Goal: Task Accomplishment & Management: Complete application form

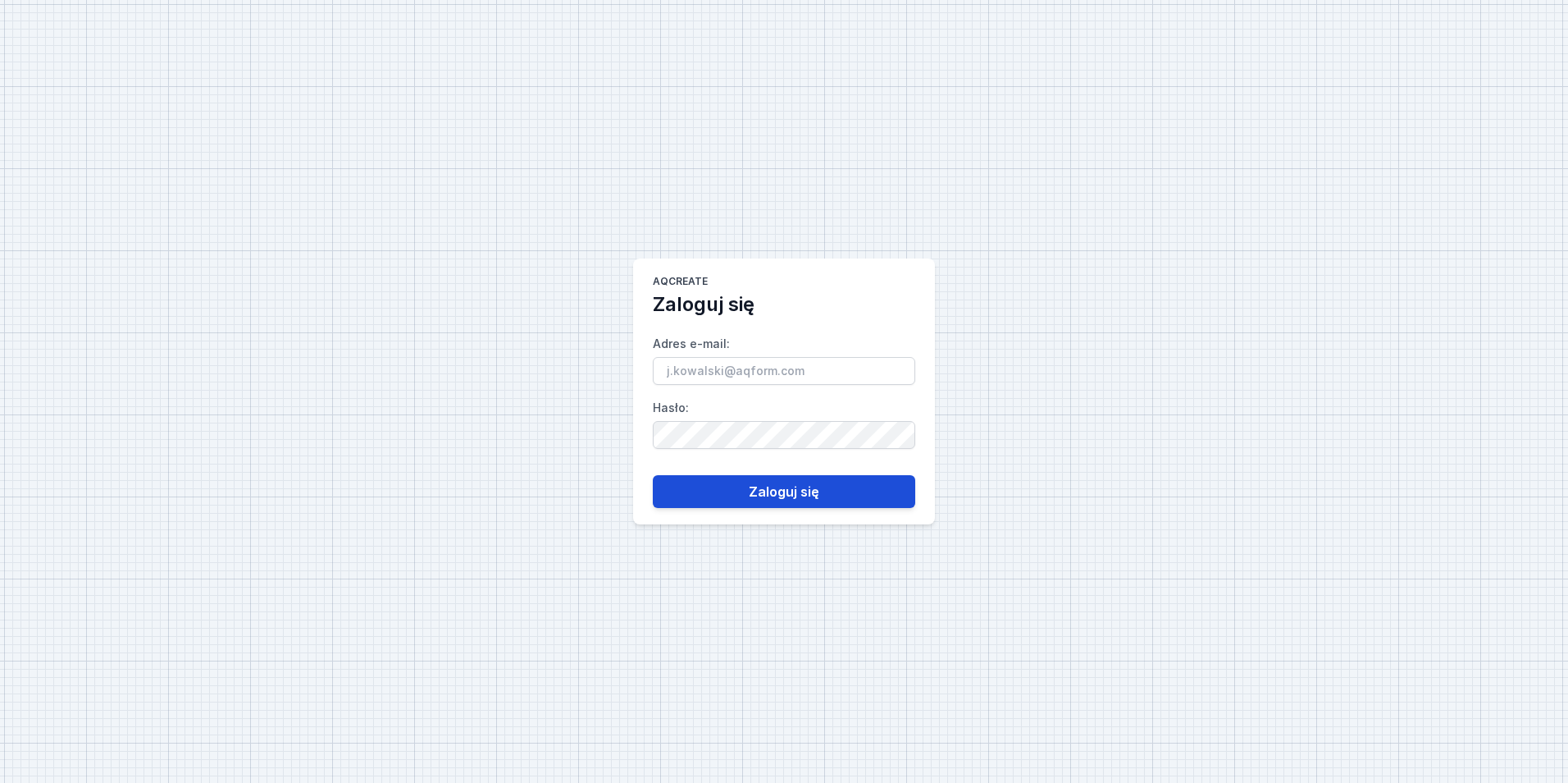
type input "[EMAIL_ADDRESS][PERSON_NAME][DOMAIN_NAME]"
click at [767, 483] on button "Zaloguj się" at bounding box center [784, 491] width 262 height 33
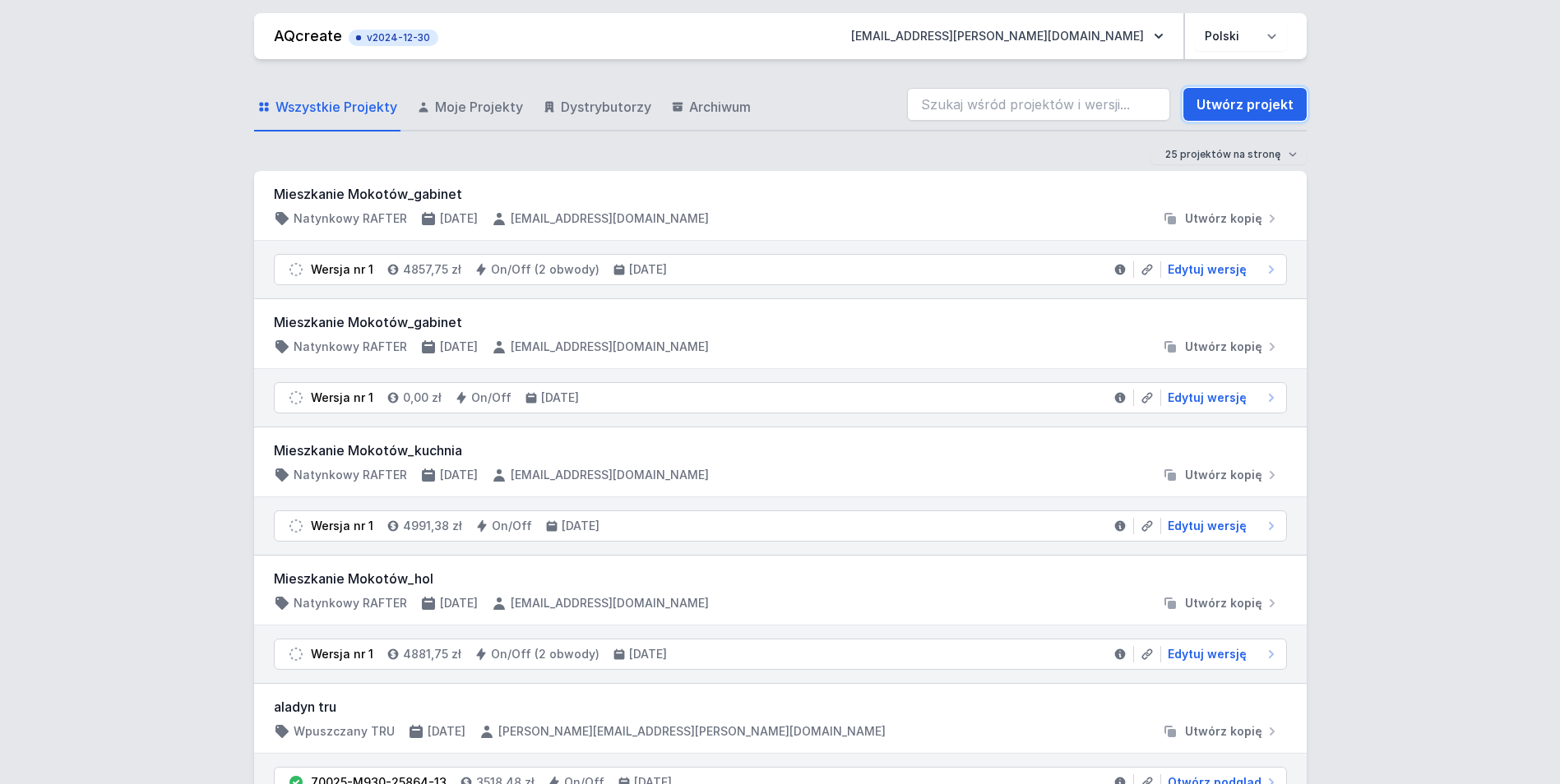
drag, startPoint x: 1235, startPoint y: 110, endPoint x: 444, endPoint y: 1, distance: 798.5
click at [1235, 110] on link "Utwórz projekt" at bounding box center [1245, 104] width 123 height 33
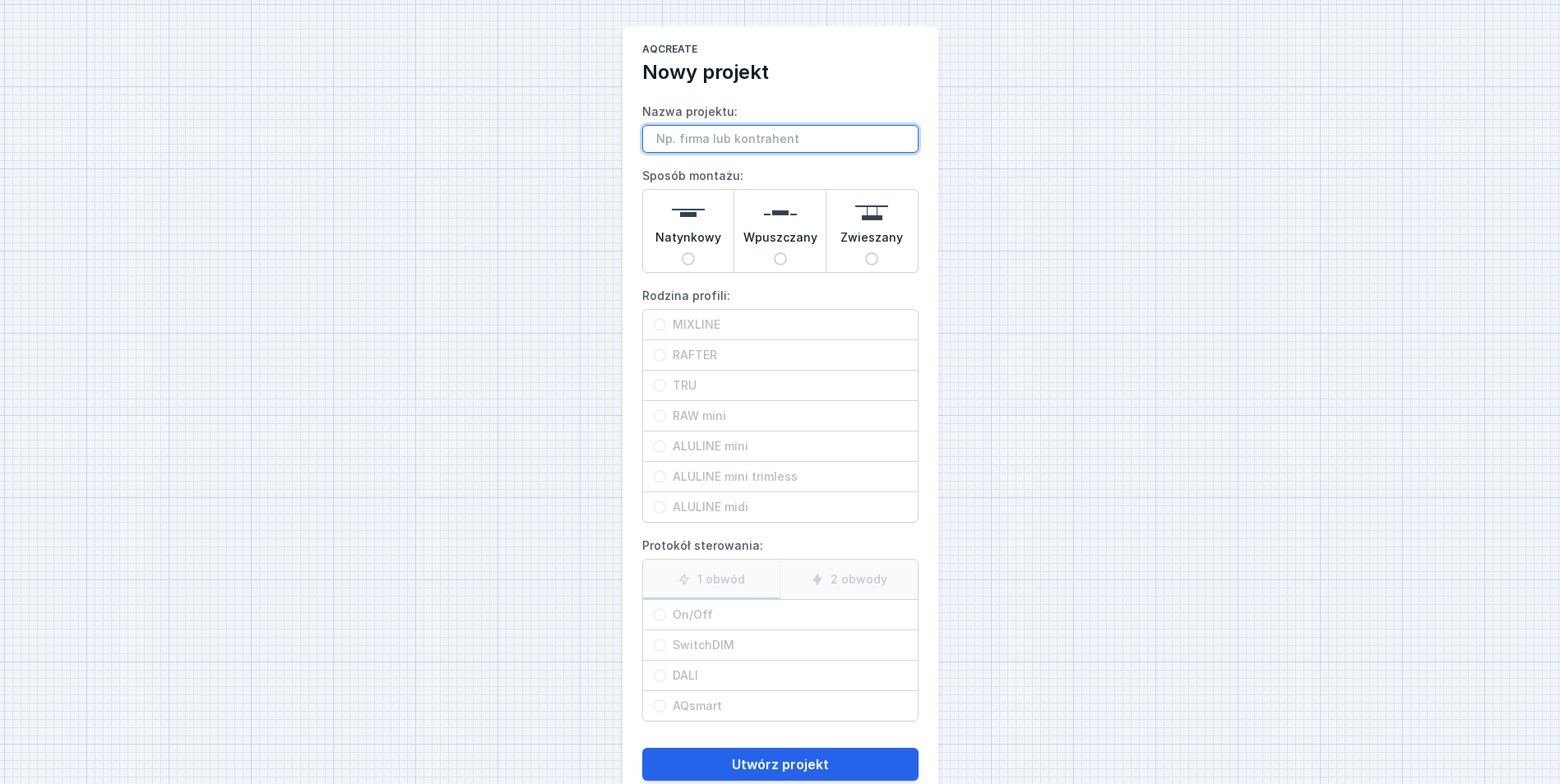
paste input "pr 4334"
type input "pr 4334"
click at [703, 243] on span "Natynkowy" at bounding box center [688, 240] width 66 height 23
click at [695, 252] on input "Natynkowy" at bounding box center [688, 258] width 13 height 13
radio input "true"
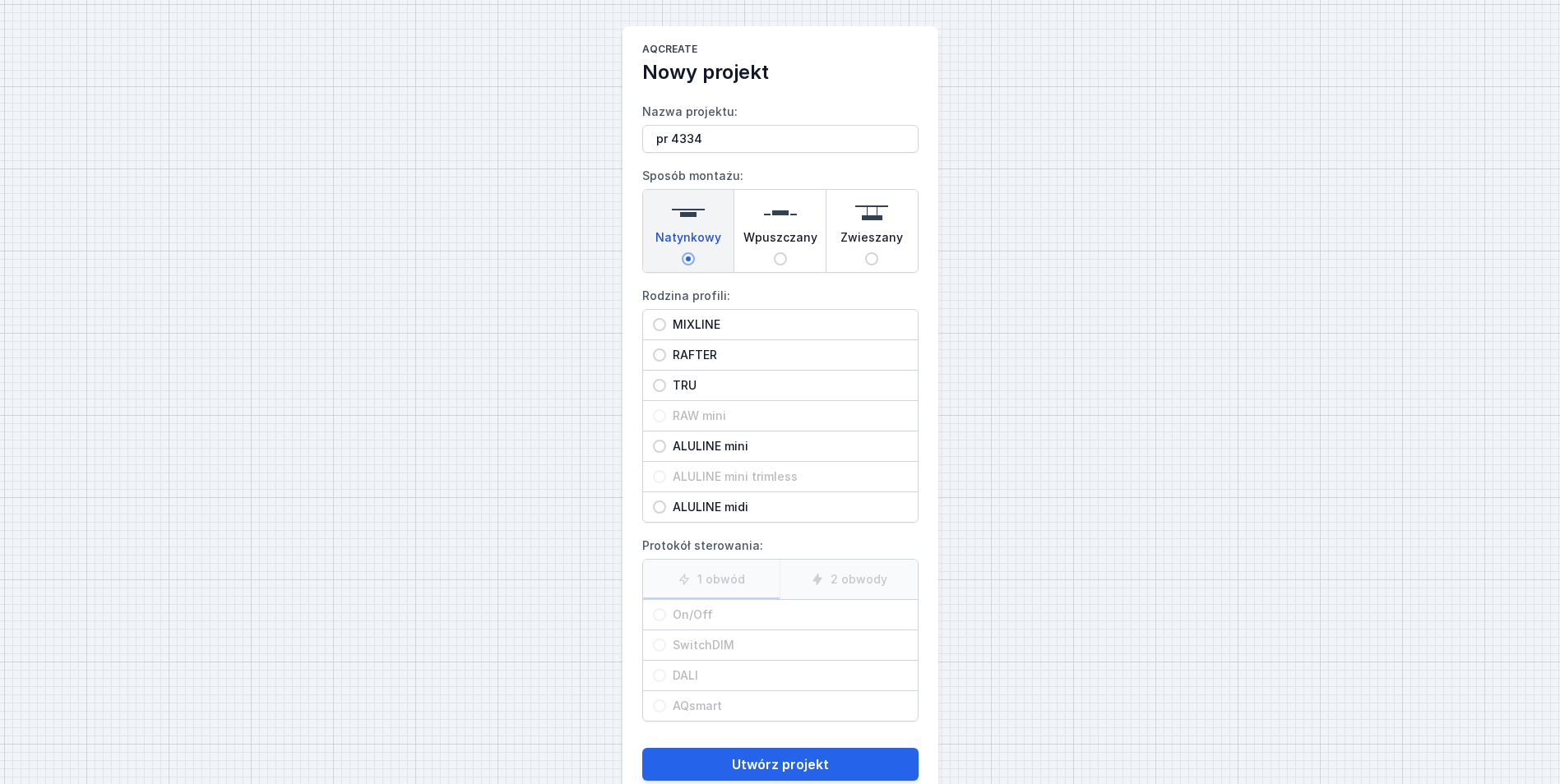
click at [740, 501] on span "ALULINE midi" at bounding box center [786, 507] width 242 height 17
click at [666, 501] on input "ALULINE midi" at bounding box center [659, 507] width 13 height 13
radio input "true"
click at [698, 622] on span "On/Off" at bounding box center [786, 614] width 242 height 17
click at [666, 621] on input "On/Off" at bounding box center [659, 614] width 13 height 13
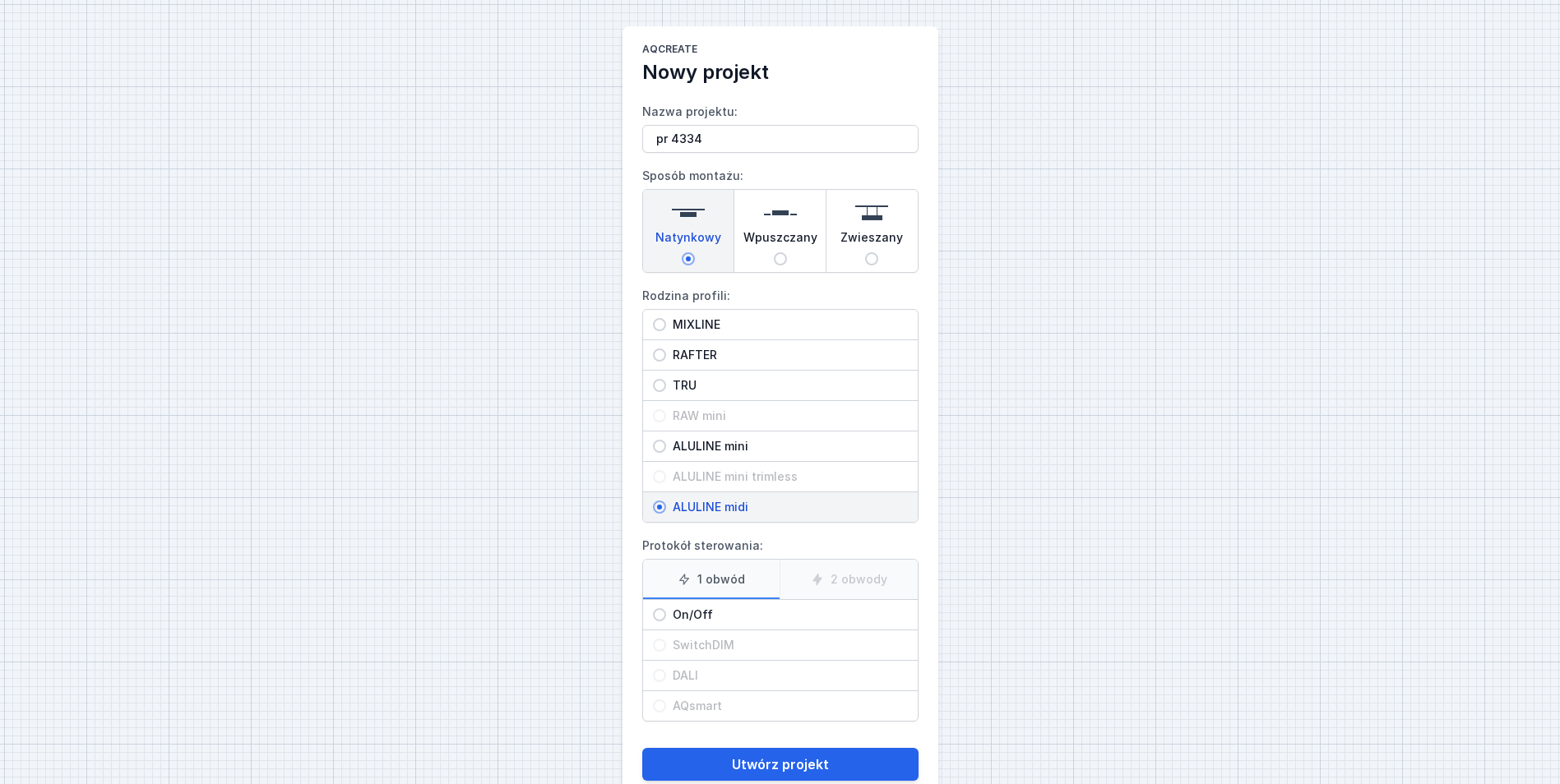
radio input "true"
click at [791, 761] on button "Utwórz projekt" at bounding box center [780, 763] width 277 height 33
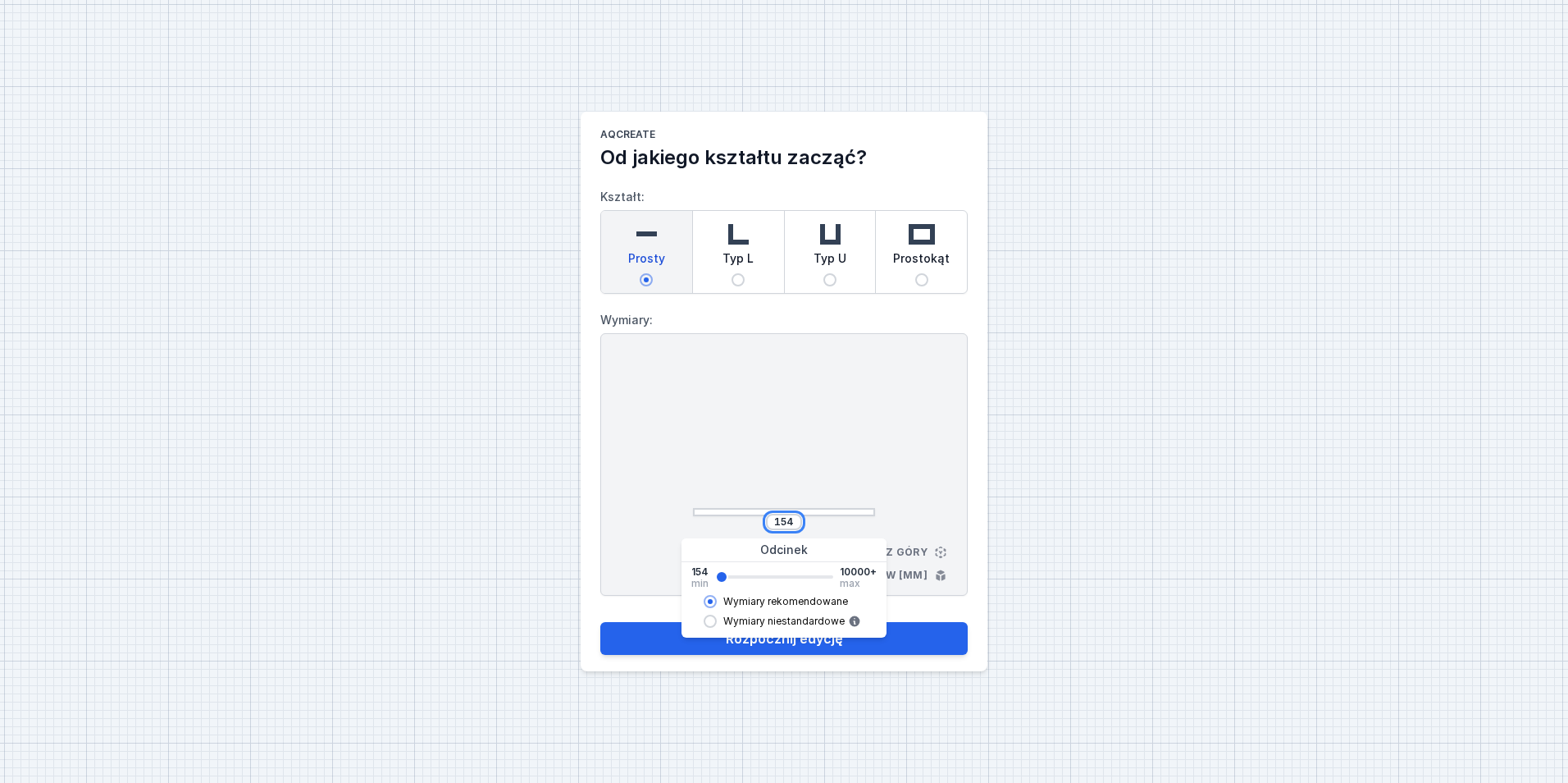
click at [794, 517] on div "154" at bounding box center [784, 522] width 36 height 17
drag, startPoint x: 794, startPoint y: 518, endPoint x: 726, endPoint y: 528, distance: 68.7
click at [726, 528] on div "154" at bounding box center [784, 522] width 182 height 17
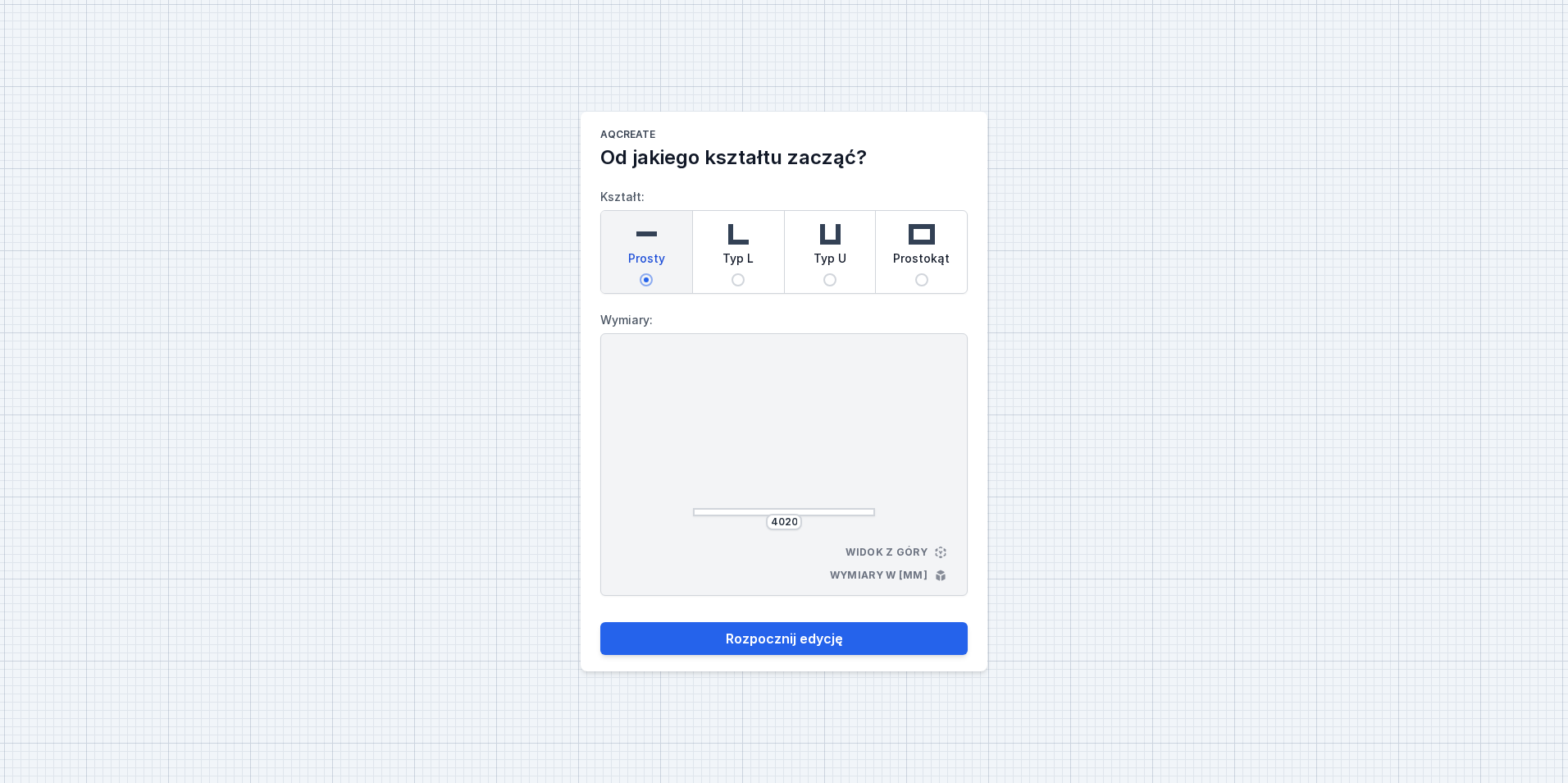
click at [816, 435] on div at bounding box center [784, 438] width 182 height 156
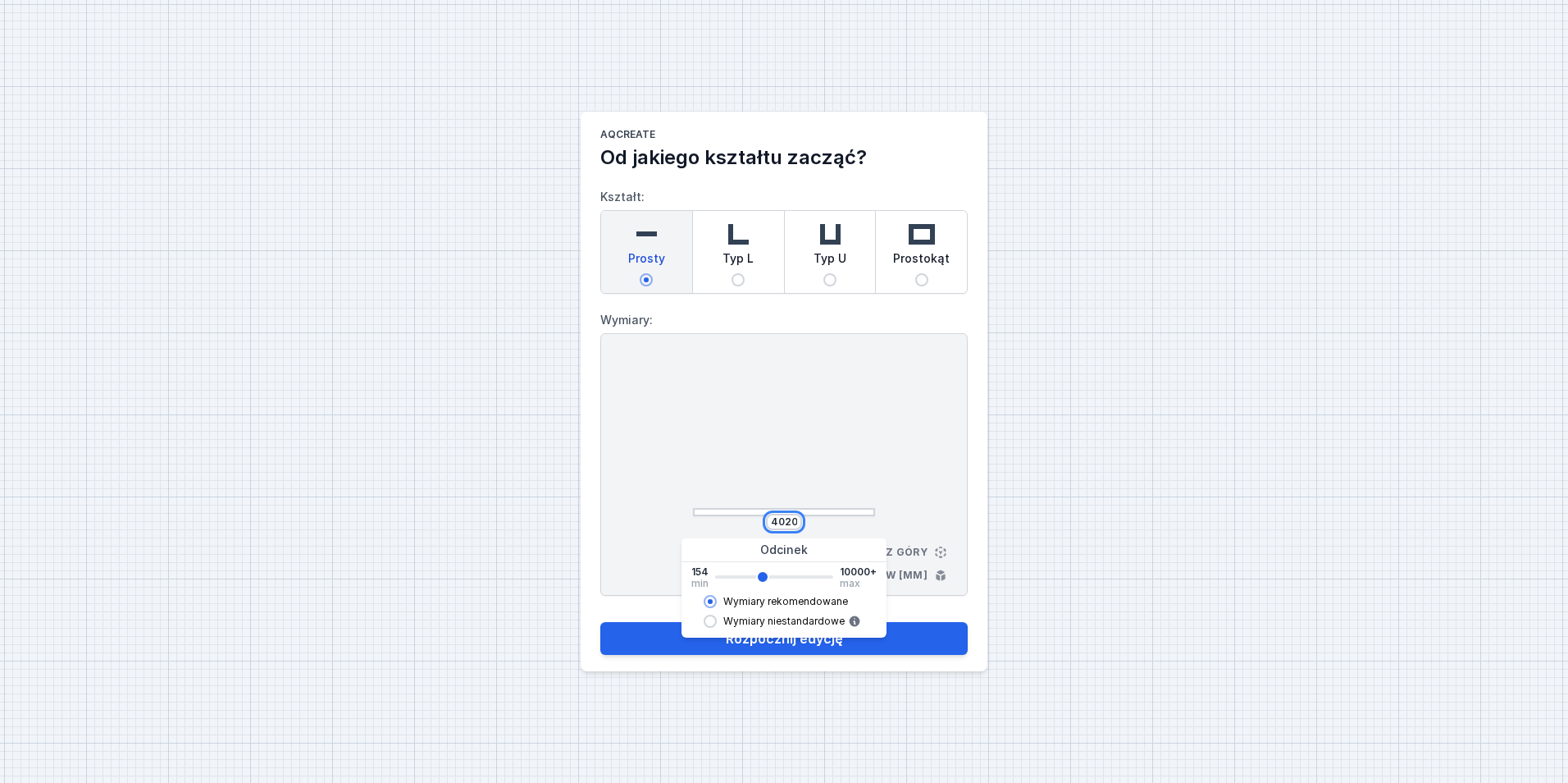
click at [792, 527] on input "4020" at bounding box center [784, 522] width 27 height 13
drag, startPoint x: 795, startPoint y: 520, endPoint x: 749, endPoint y: 506, distance: 48.1
click at [744, 506] on div "4020" at bounding box center [784, 438] width 182 height 156
type input "3"
type input "4018"
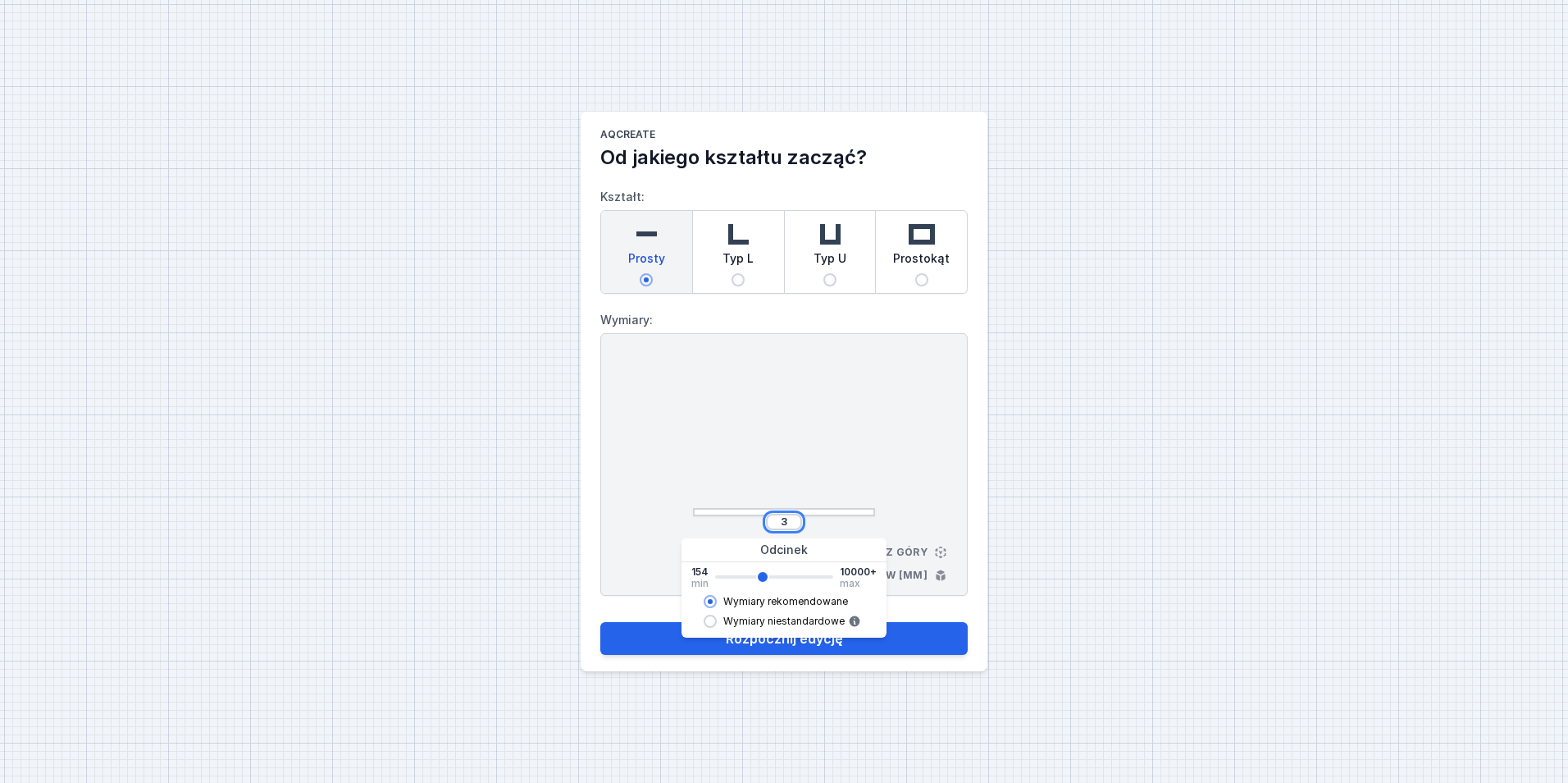
type input "39"
type input "4018"
type input "394"
type input "4018"
type input "3940"
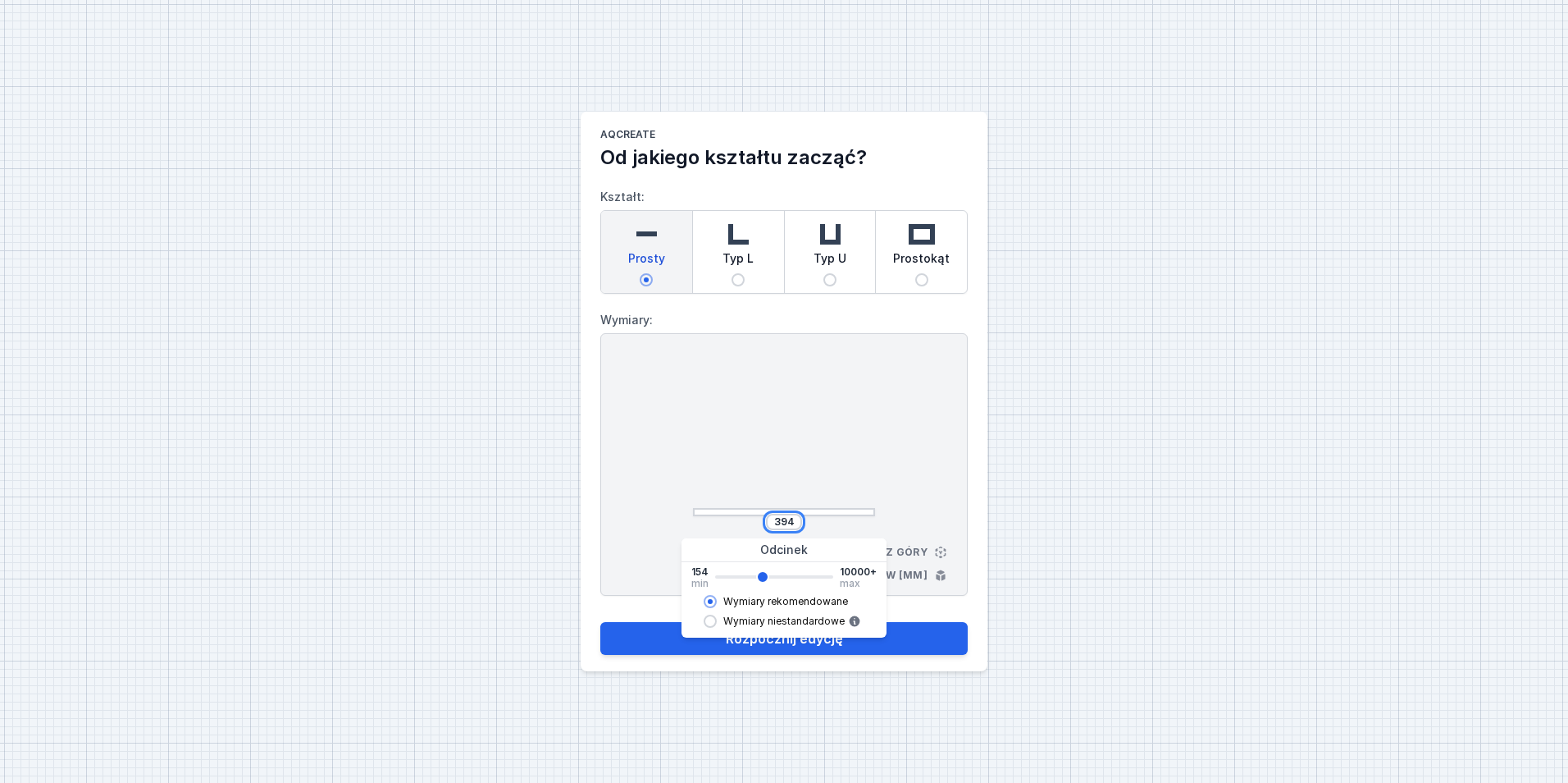
type input "4018"
click at [783, 438] on div at bounding box center [784, 438] width 182 height 156
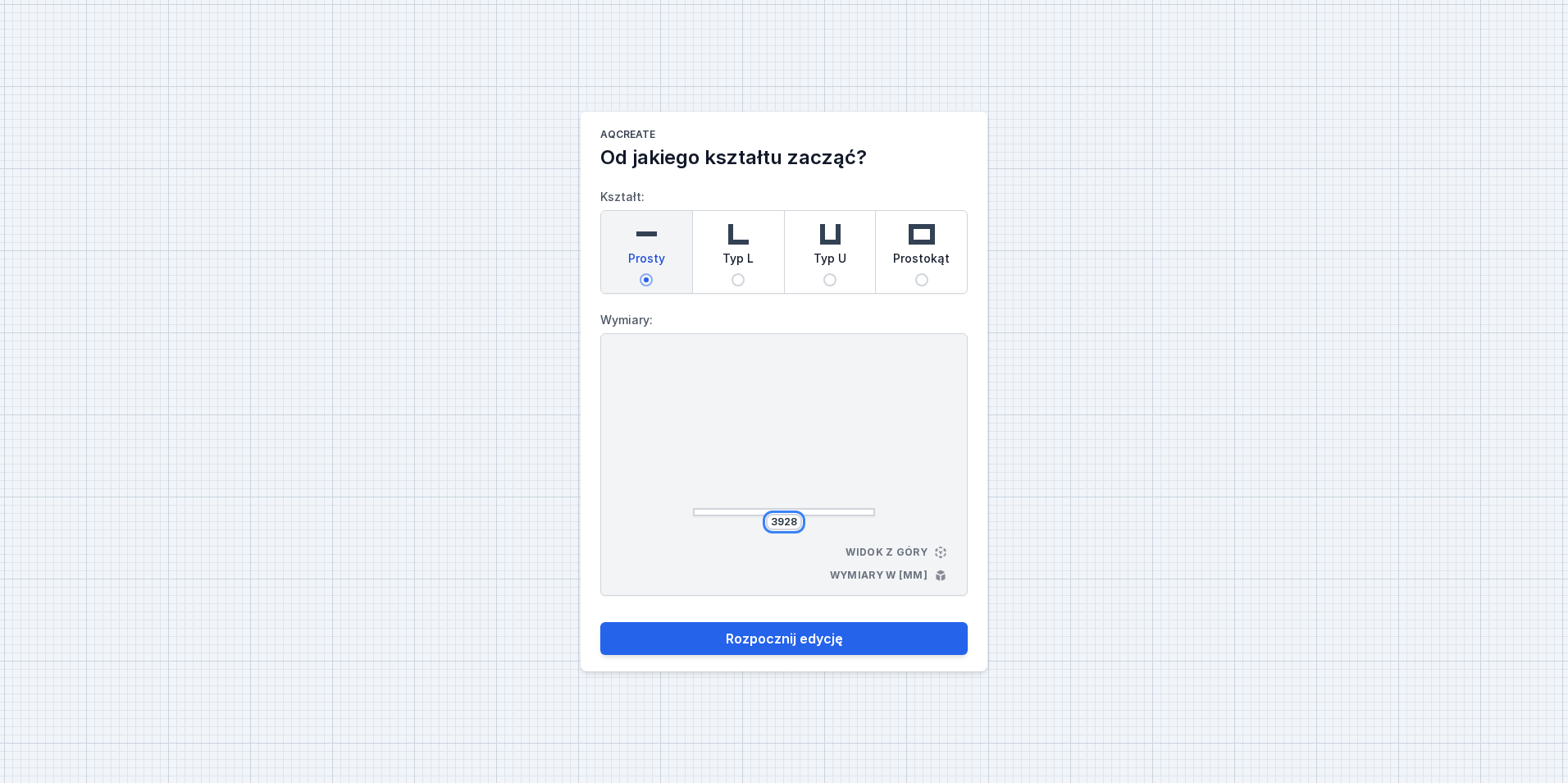
click at [789, 516] on input "3928" at bounding box center [784, 522] width 27 height 13
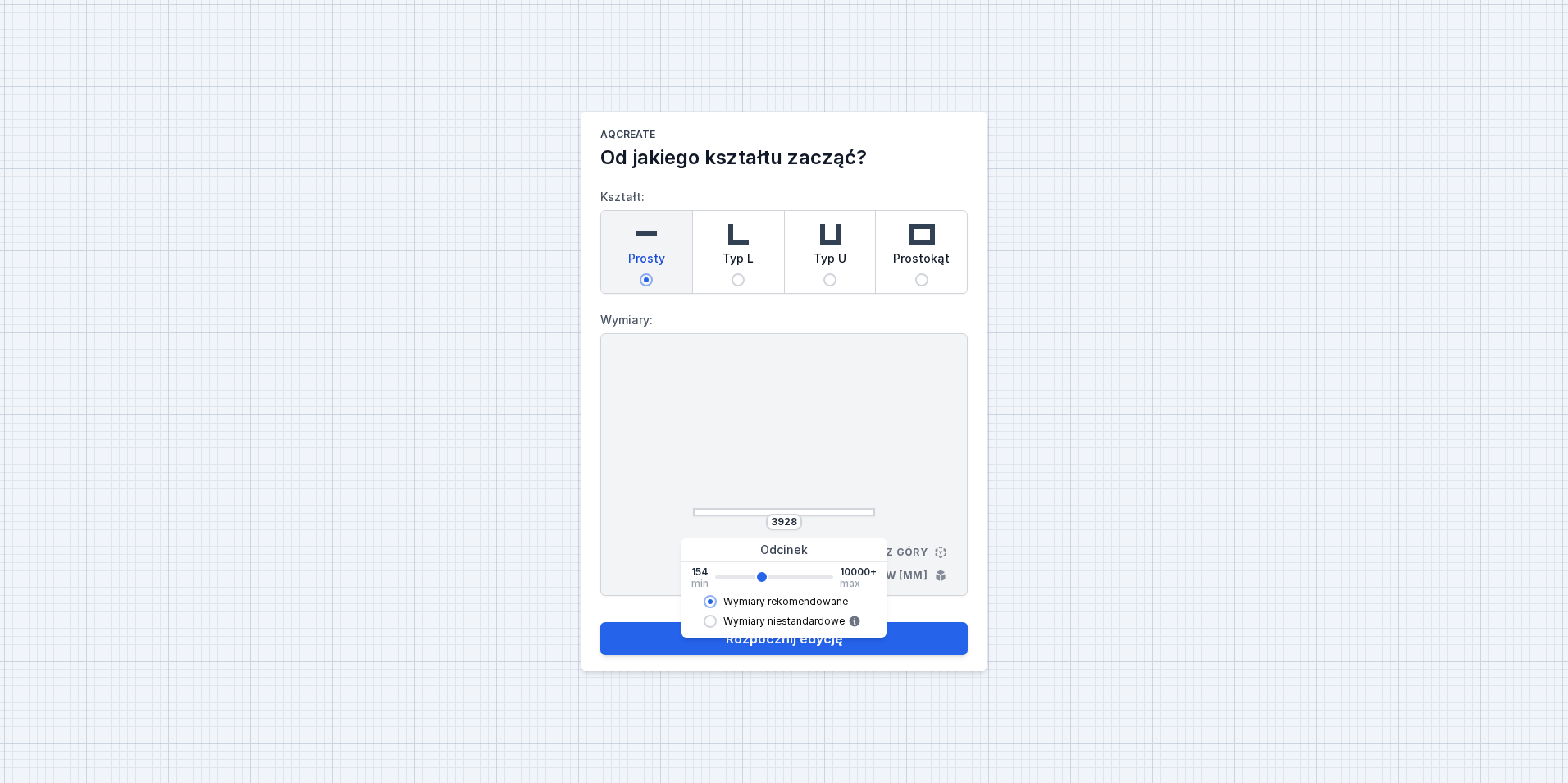
click at [855, 413] on div at bounding box center [784, 438] width 182 height 156
click at [789, 516] on input "3928" at bounding box center [784, 522] width 27 height 13
type input "4066"
type input "4064"
type input "4020"
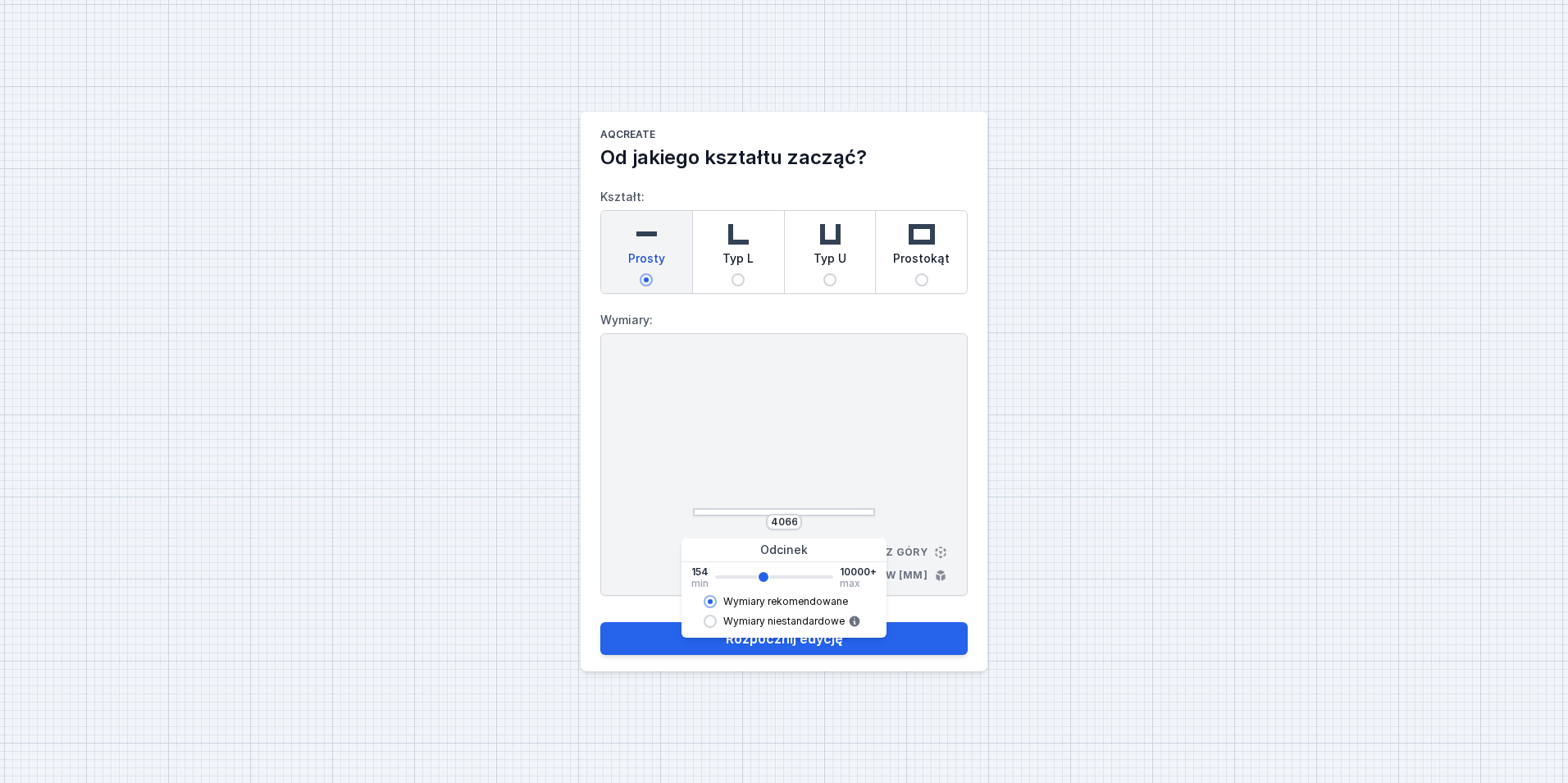
type input "4018"
type input "3928"
type input "3926"
click at [762, 575] on input "range" at bounding box center [775, 576] width 118 height 3
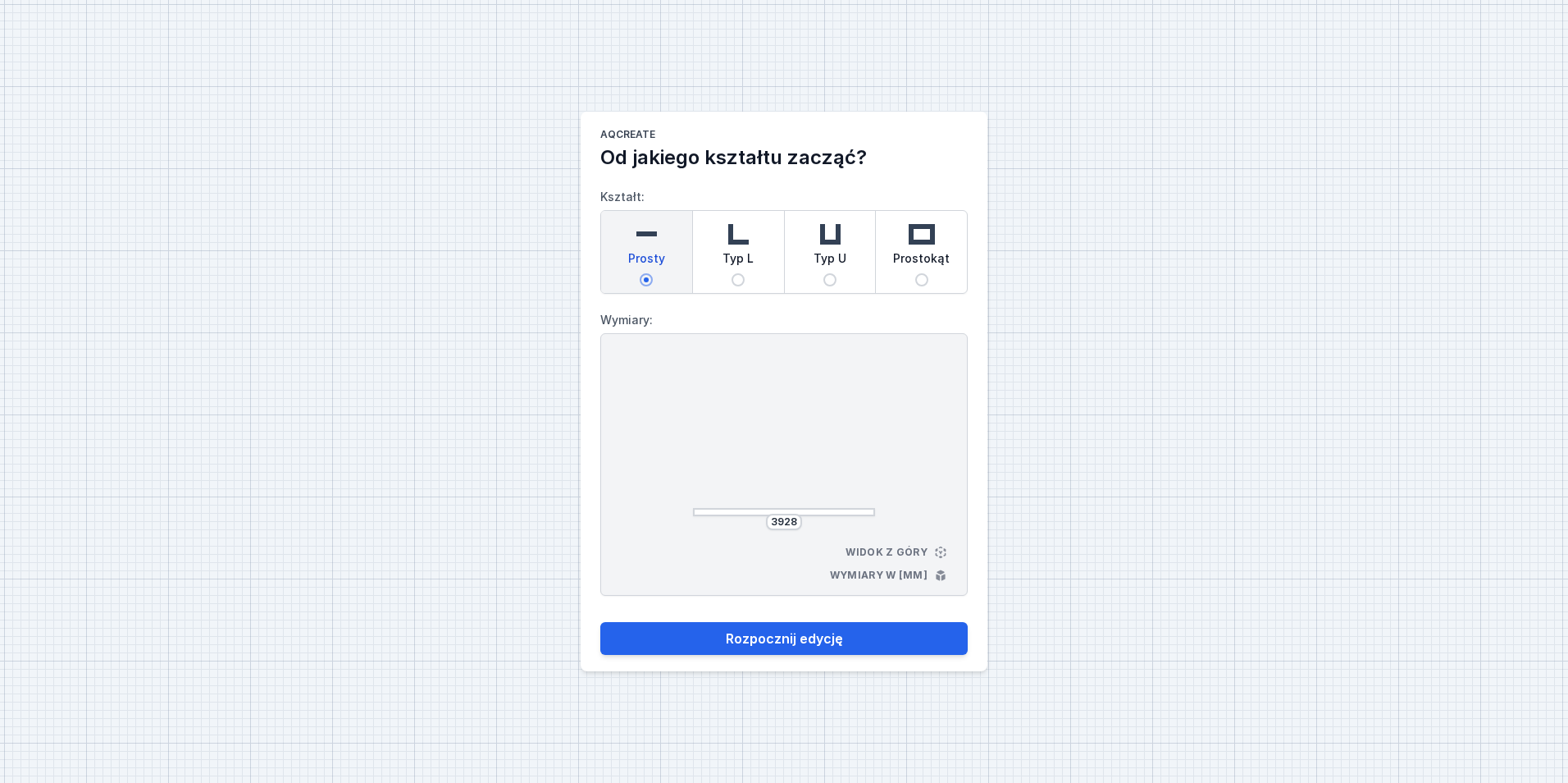
click at [804, 443] on div at bounding box center [784, 438] width 182 height 156
click at [819, 638] on button "Rozpocznij edycję" at bounding box center [784, 638] width 368 height 33
select select "3000"
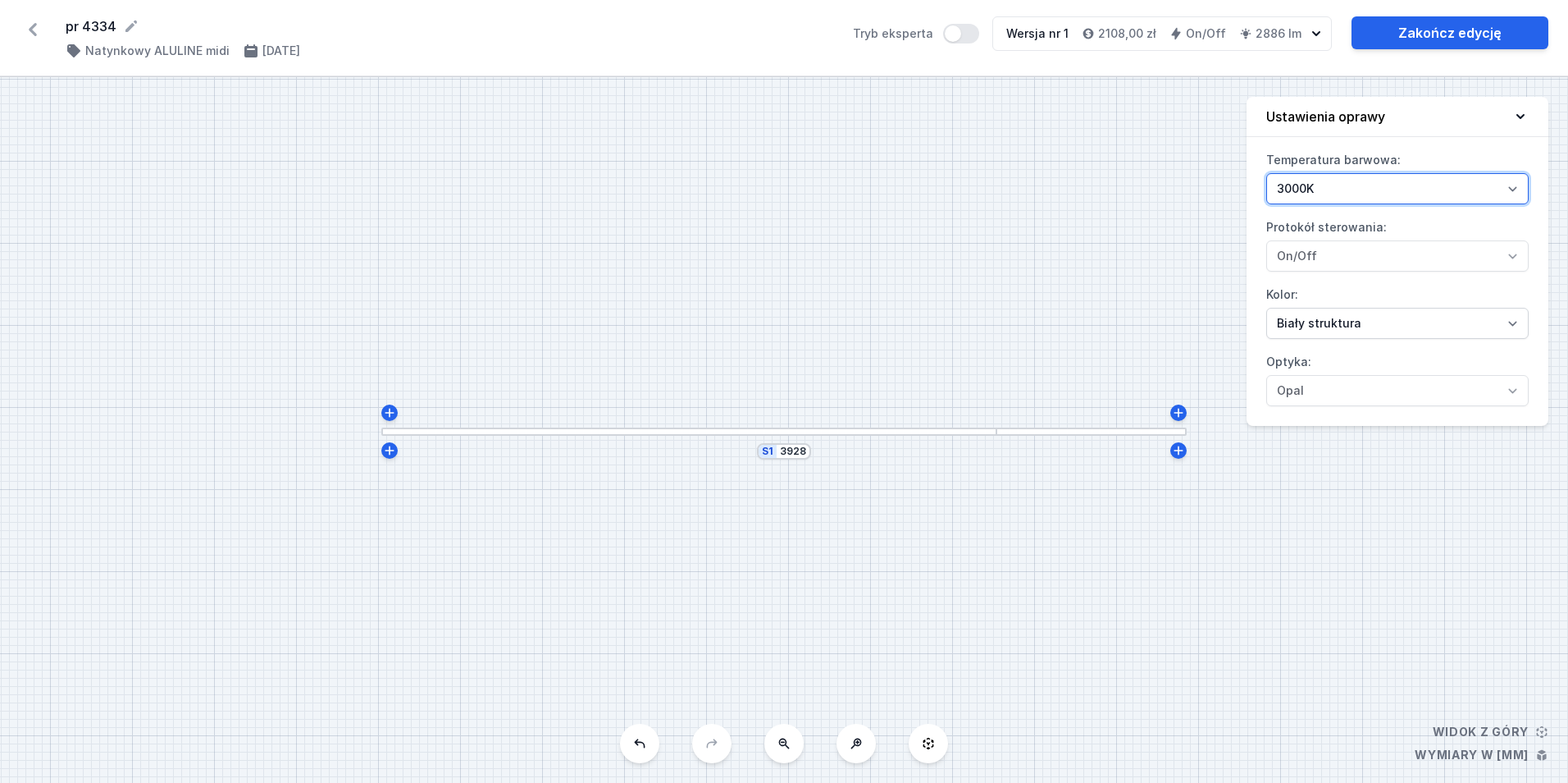
click at [1368, 191] on select "2700K 3000K" at bounding box center [1398, 189] width 262 height 32
click at [1362, 185] on select "2700K 3000K" at bounding box center [1398, 189] width 262 height 32
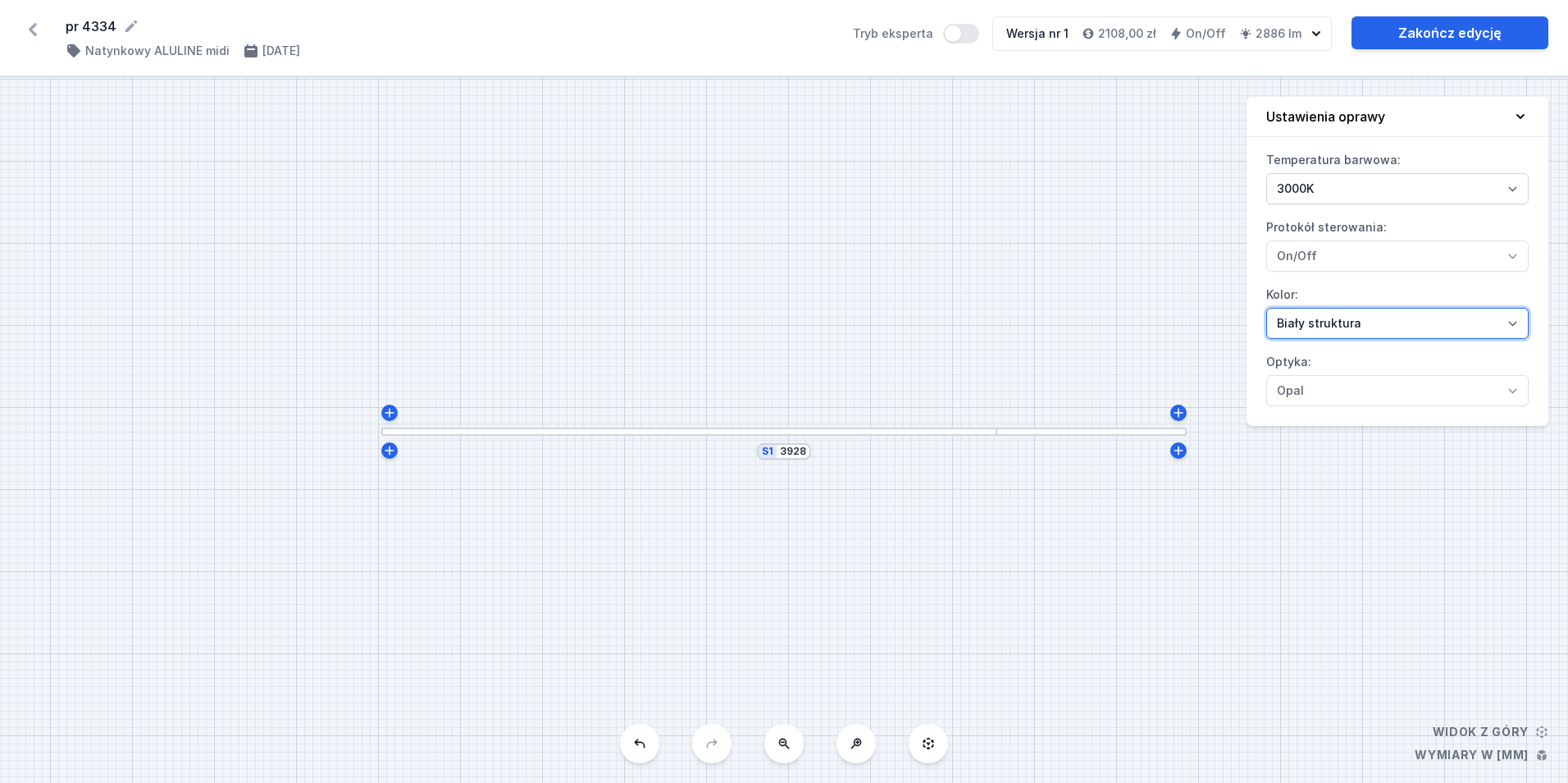
click at [1353, 333] on select "[PERSON_NAME] struktura [PERSON_NAME] struktura Złoty struktura Miedziany [PERS…" at bounding box center [1398, 323] width 262 height 32
select select "2"
click at [1266, 308] on select "[PERSON_NAME] struktura [PERSON_NAME] struktura Złoty struktura Miedziany [PERS…" at bounding box center [1398, 323] width 262 height 32
click at [1448, 47] on link "Zakończ edycję" at bounding box center [1450, 33] width 197 height 33
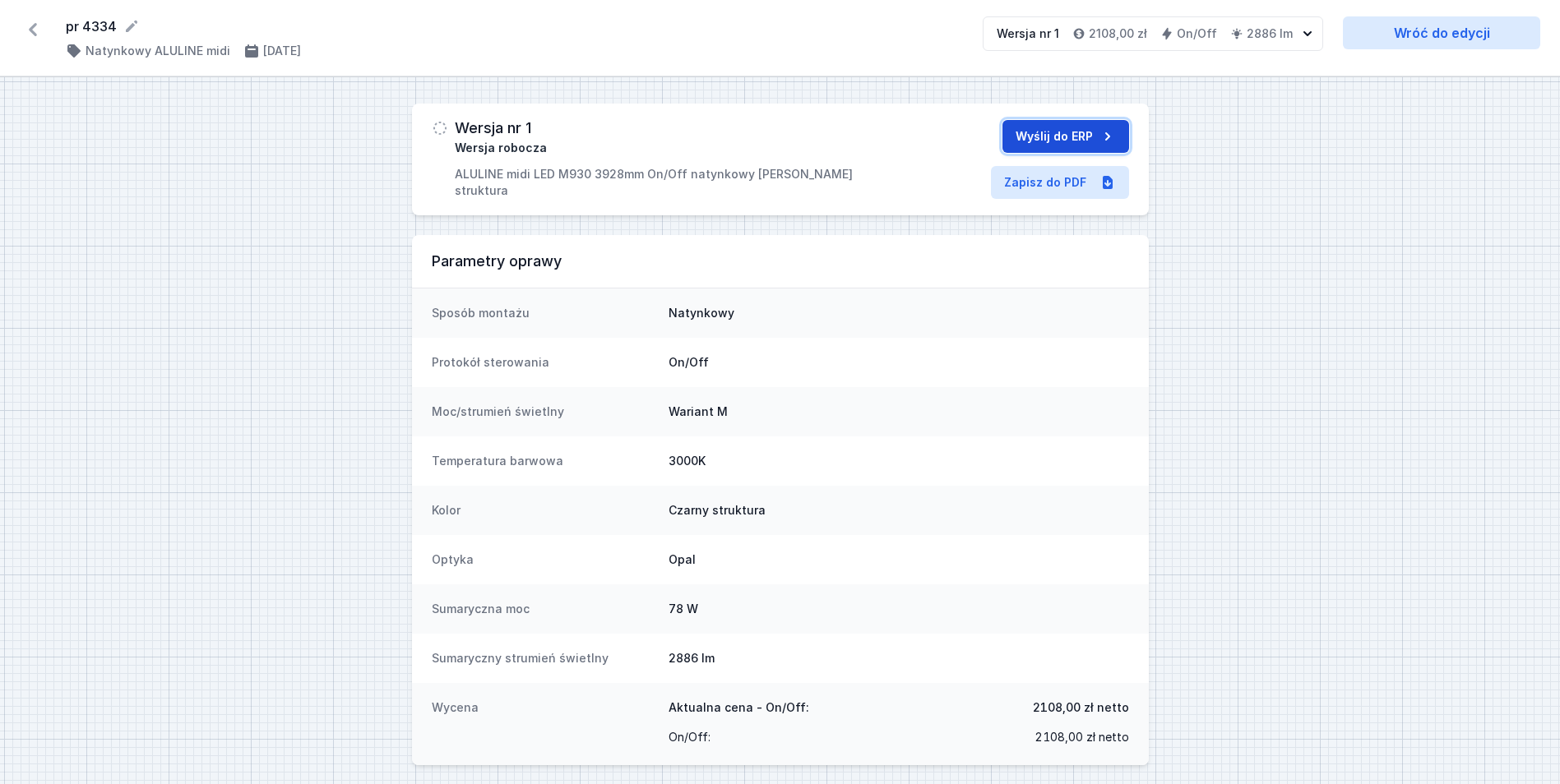
click at [1059, 139] on button "Wyślij do ERP" at bounding box center [1065, 136] width 126 height 33
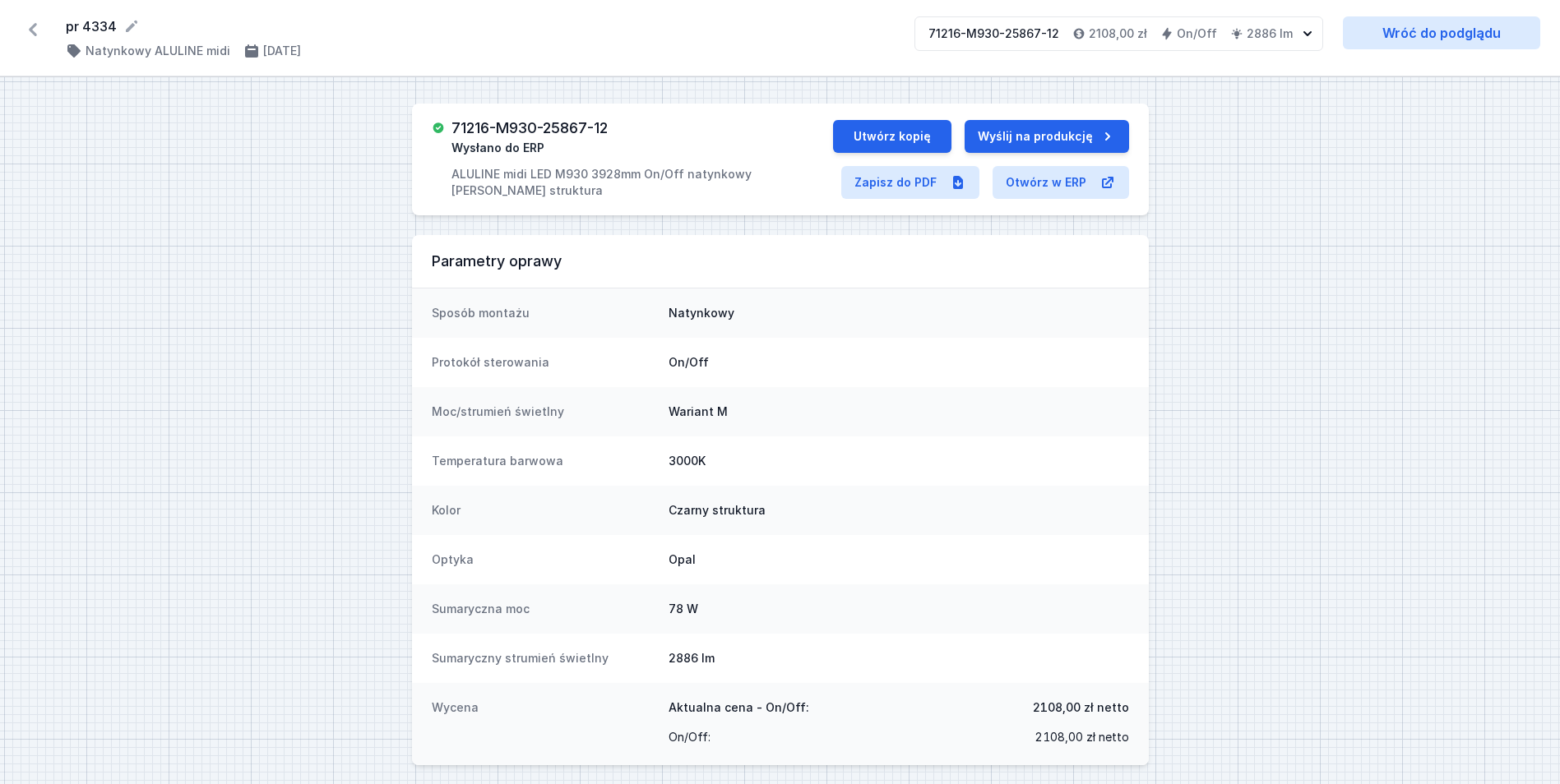
click at [586, 127] on h3 "71216-M930-25867-12" at bounding box center [530, 128] width 156 height 17
copy h3 "71216-M930-25867-12"
click at [916, 139] on button "Utwórz kopię" at bounding box center [892, 136] width 119 height 33
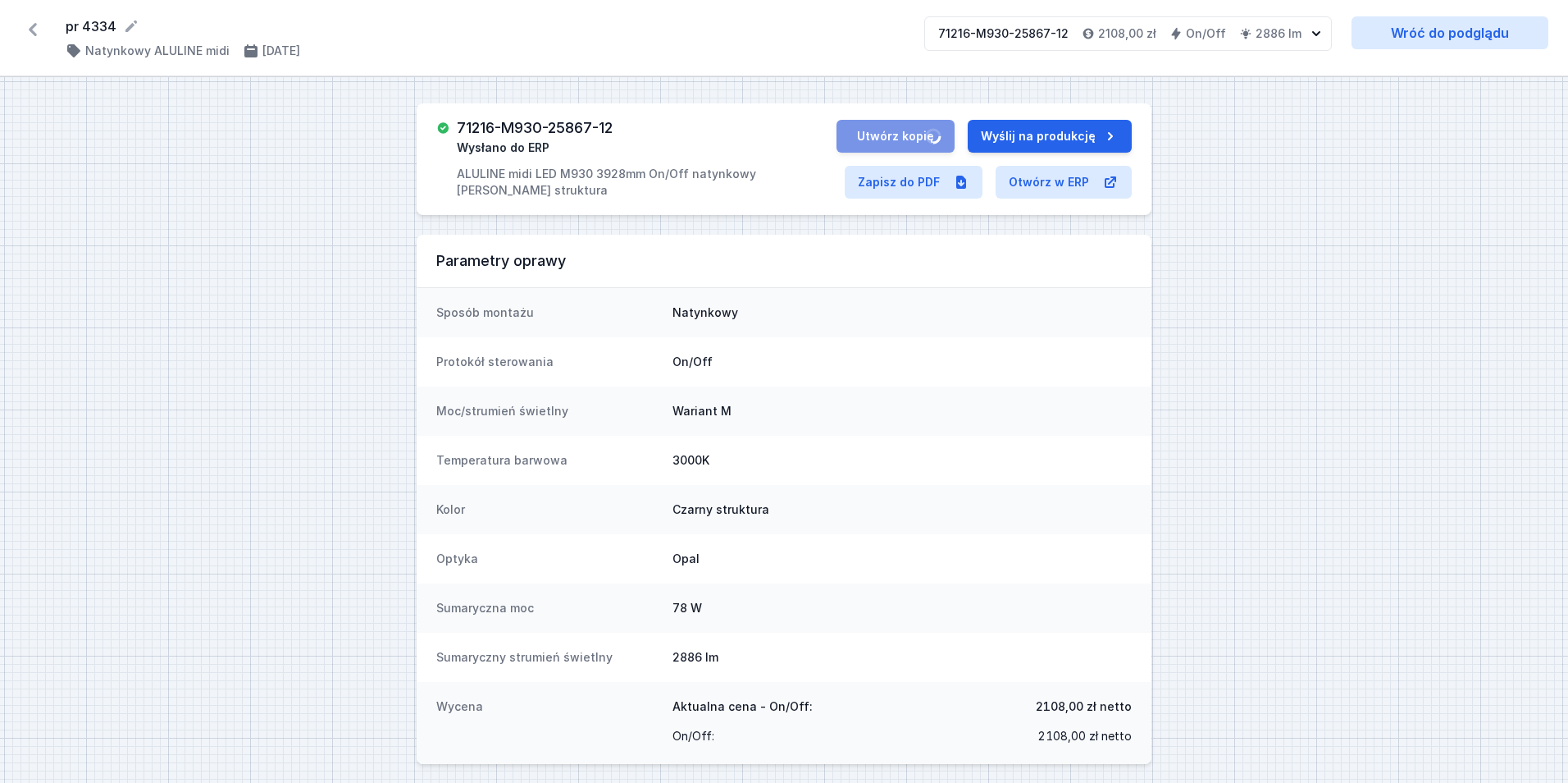
select select "3000"
select select "2"
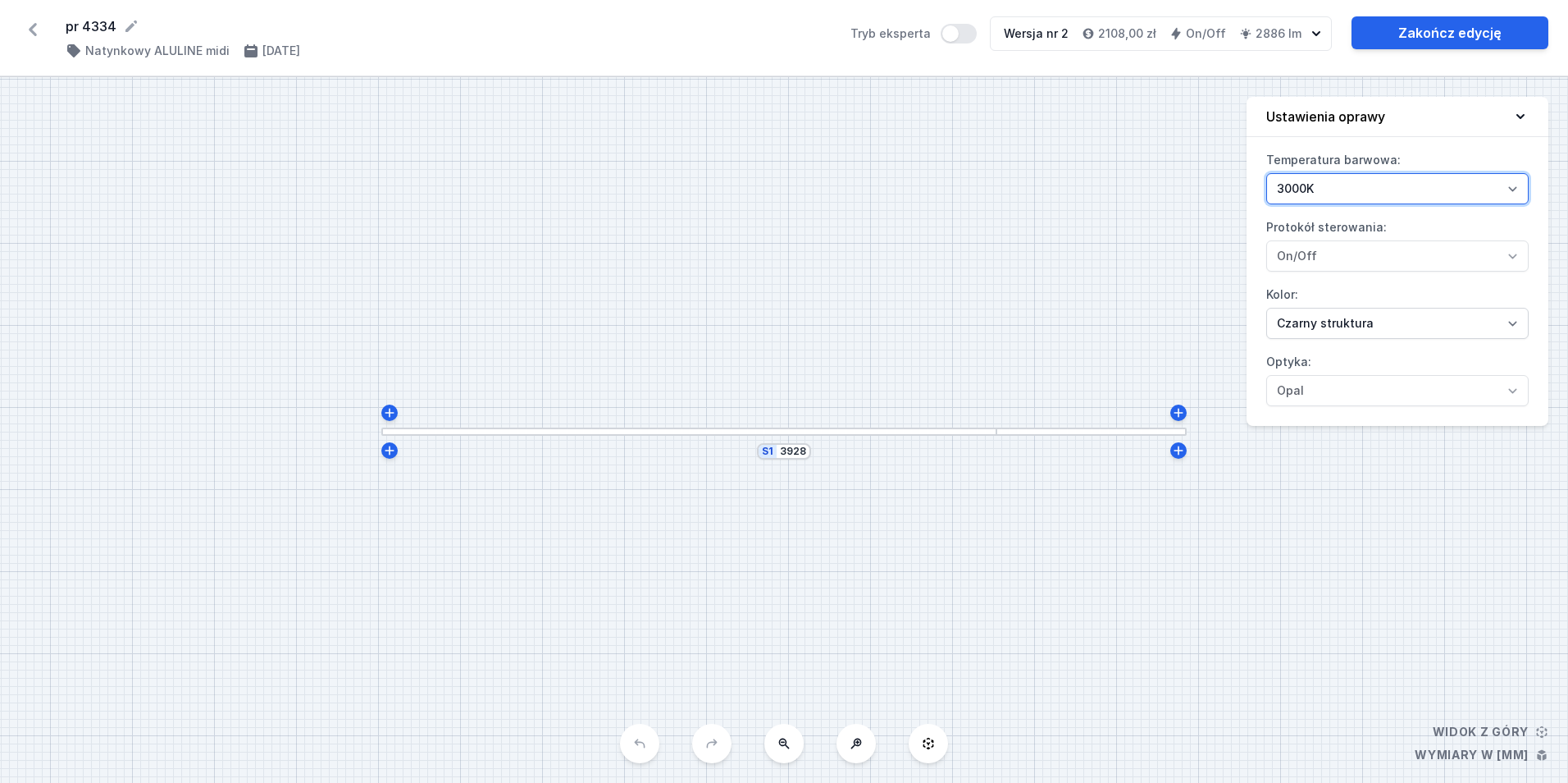
click at [1318, 202] on select "2700K 3000K" at bounding box center [1398, 189] width 262 height 32
click at [1318, 201] on select "2700K 3000K" at bounding box center [1398, 189] width 262 height 32
click at [1422, 36] on link "Zakończ edycję" at bounding box center [1450, 33] width 197 height 33
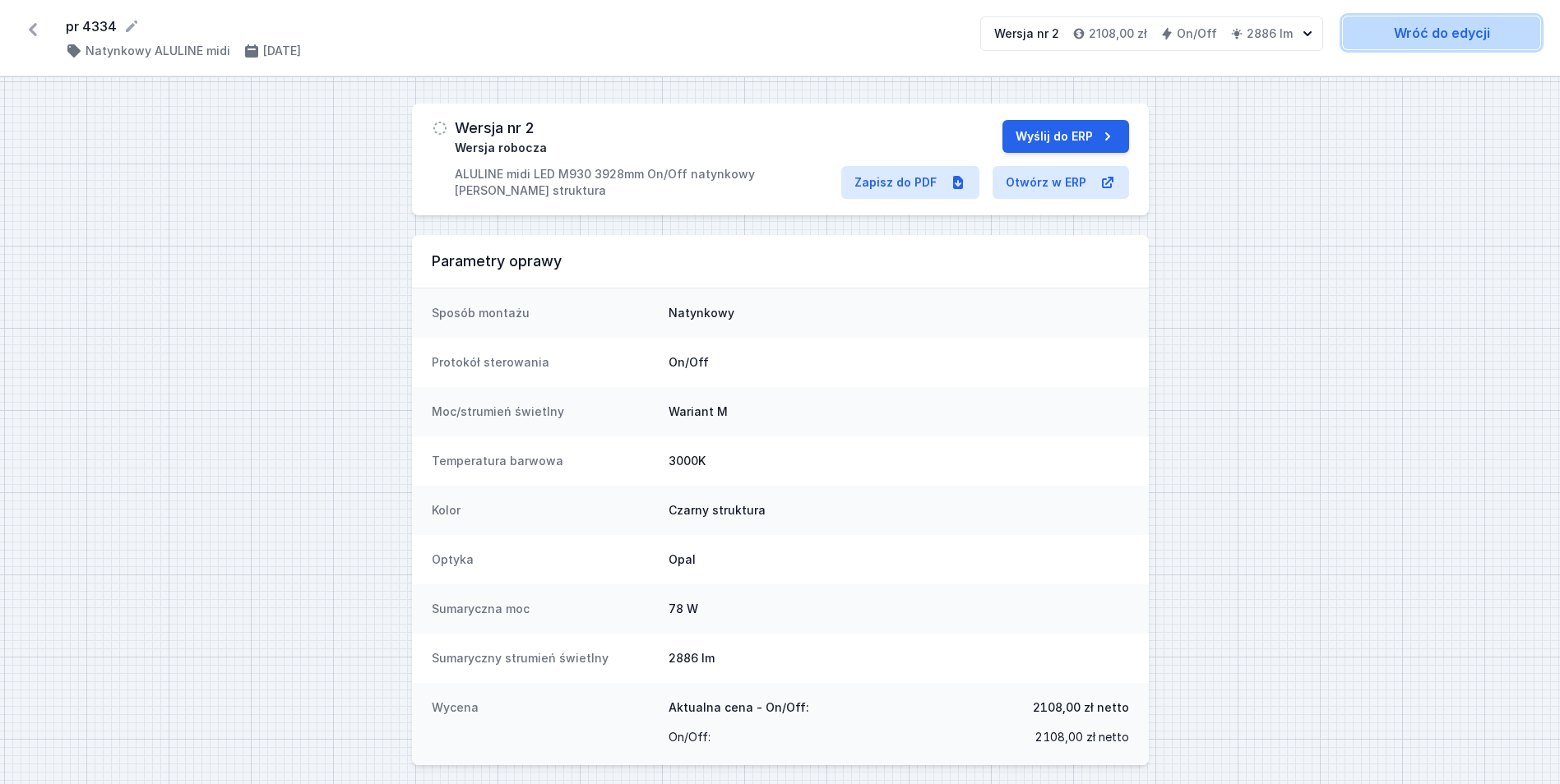
click at [1450, 37] on link "Wróć do edycji" at bounding box center [1441, 33] width 198 height 33
select select "3000"
select select "2"
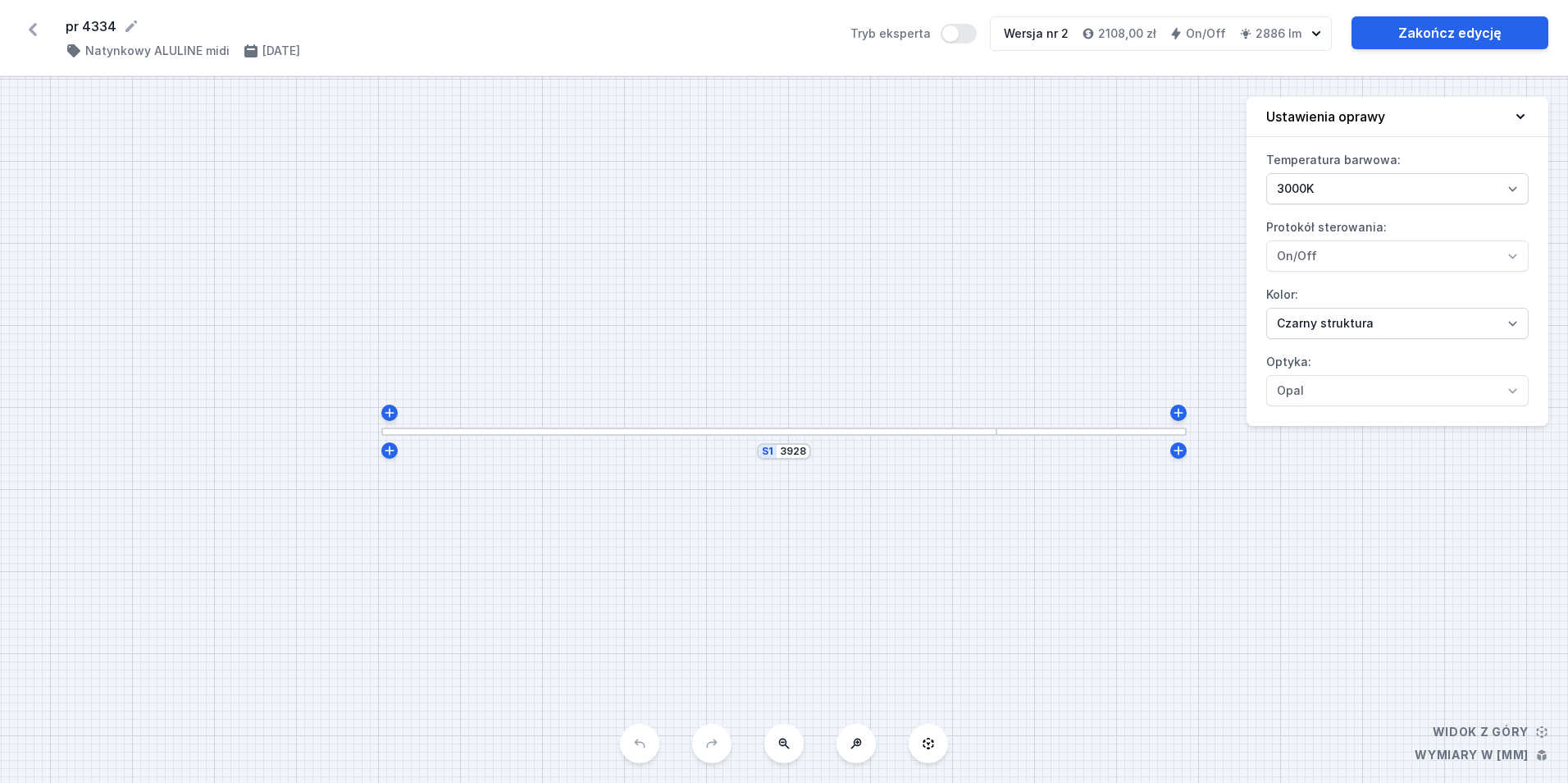
click at [36, 27] on icon at bounding box center [33, 30] width 27 height 27
